Goal: Book appointment/travel/reservation

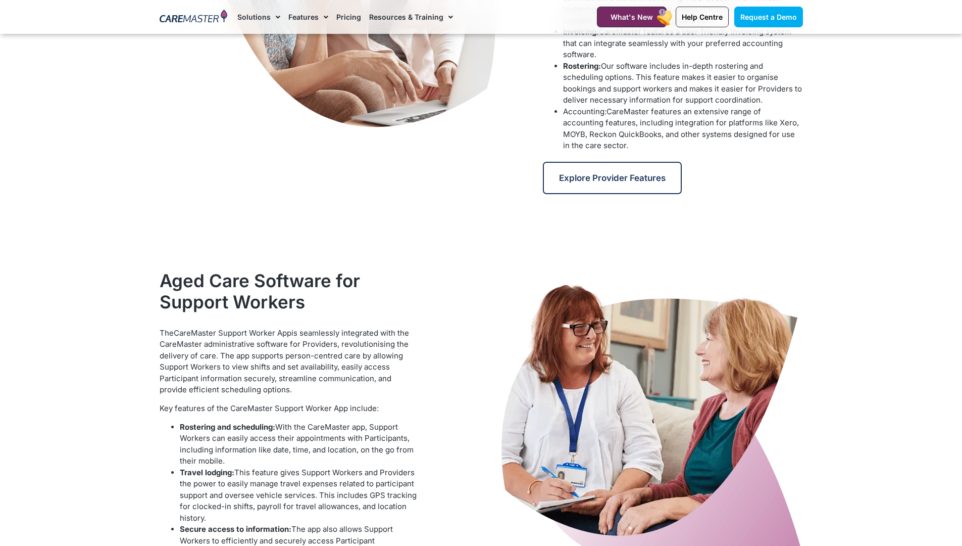
scroll to position [808, 0]
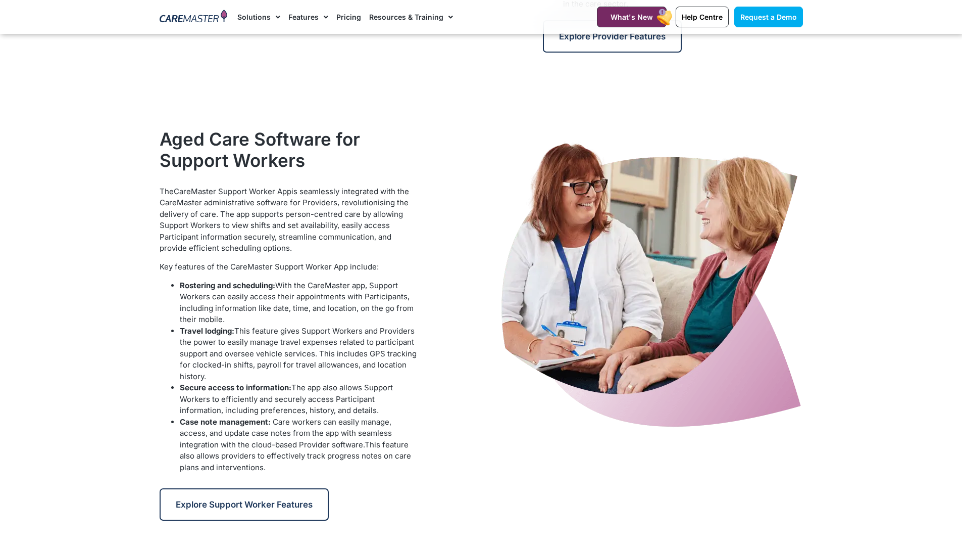
drag, startPoint x: 940, startPoint y: 15, endPoint x: 856, endPoint y: 13, distance: 83.9
click at [912, 14] on section "Request a Demo Solutions AI Roster Optimiser NDIS Software for Small Providers …" at bounding box center [481, 17] width 962 height 34
drag, startPoint x: 38, startPoint y: 2, endPoint x: 46, endPoint y: 51, distance: 49.1
click at [38, 33] on section "Request a Demo Solutions AI Roster Optimiser NDIS Software for Small Providers …" at bounding box center [481, 17] width 962 height 34
click at [267, 500] on span "Explore Support Worker Features" at bounding box center [244, 504] width 137 height 10
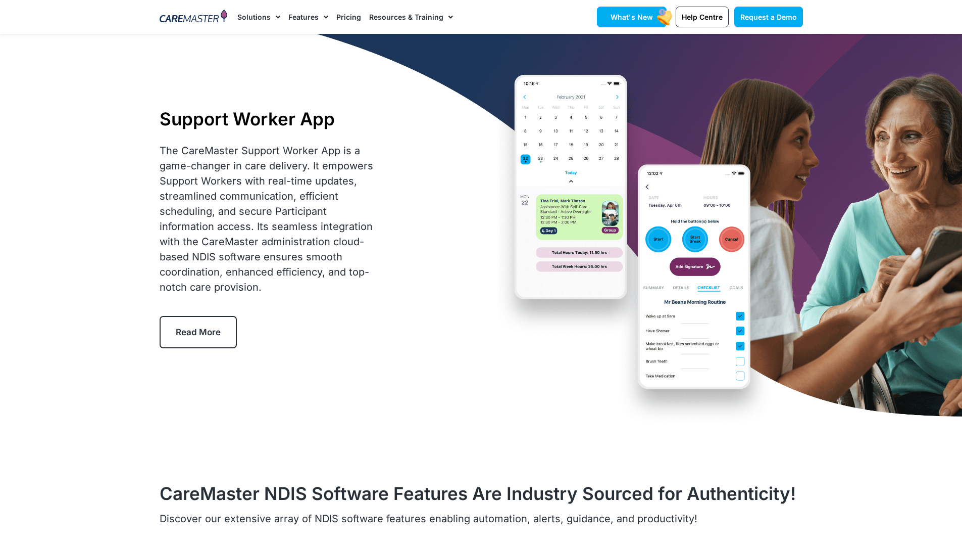
click at [639, 9] on link "What's New" at bounding box center [632, 17] width 70 height 21
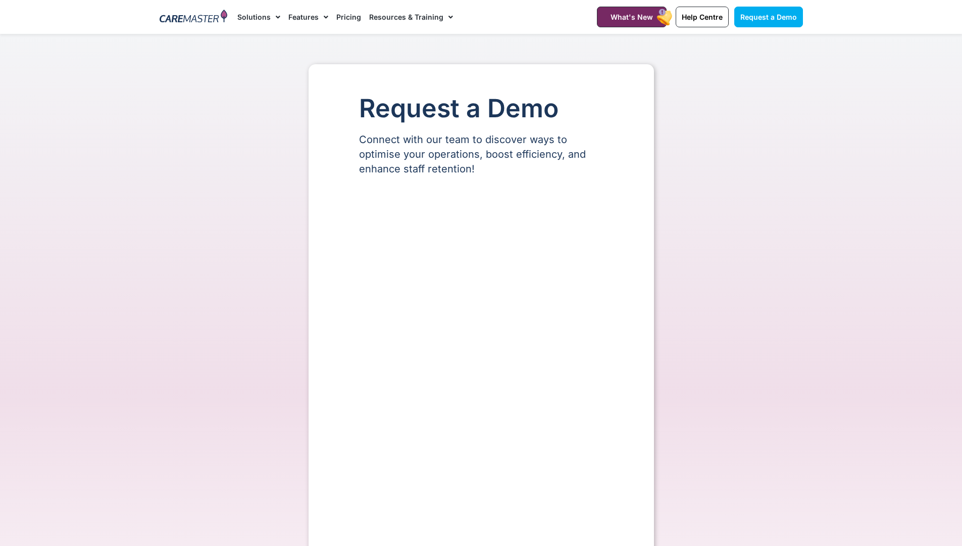
select select "**"
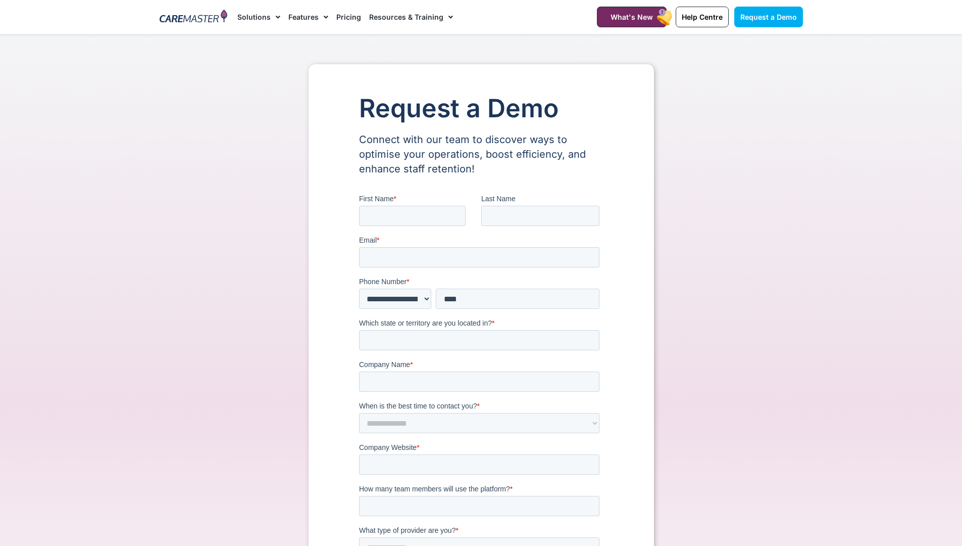
click at [194, 17] on img at bounding box center [194, 17] width 68 height 15
